Goal: Find specific page/section: Find specific page/section

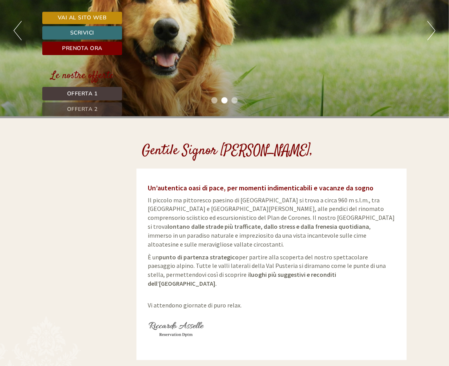
scroll to position [83, 0]
